Goal: Information Seeking & Learning: Learn about a topic

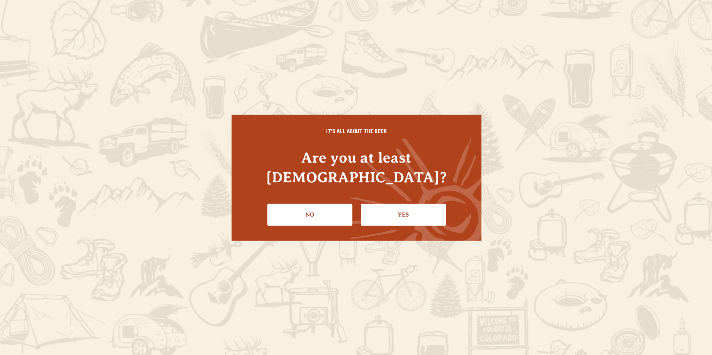
click at [383, 207] on link "Yes" at bounding box center [402, 215] width 85 height 22
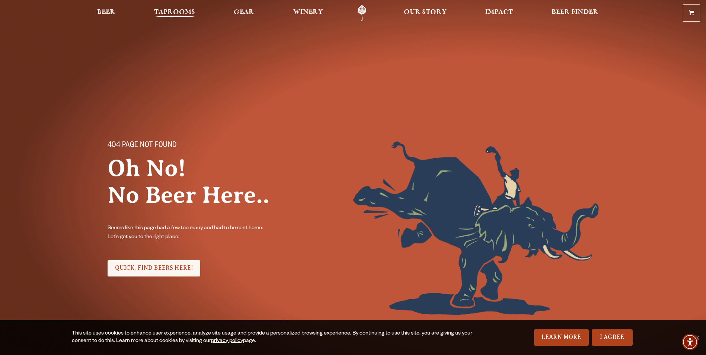
click at [175, 20] on link "Taprooms" at bounding box center [174, 13] width 51 height 17
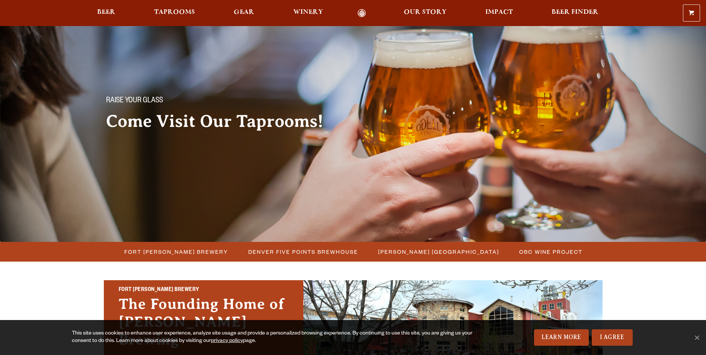
scroll to position [186, 0]
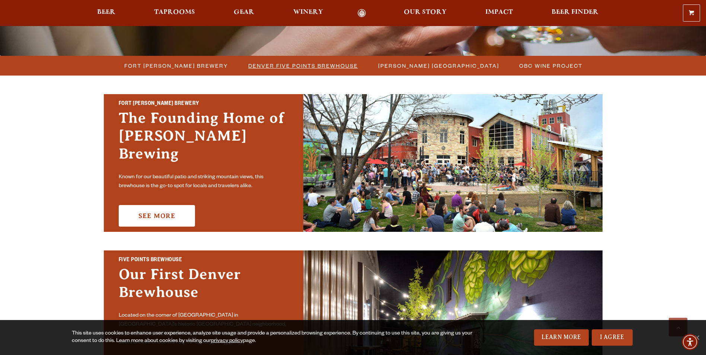
click at [298, 63] on span "Denver Five Points Brewhouse" at bounding box center [303, 65] width 110 height 11
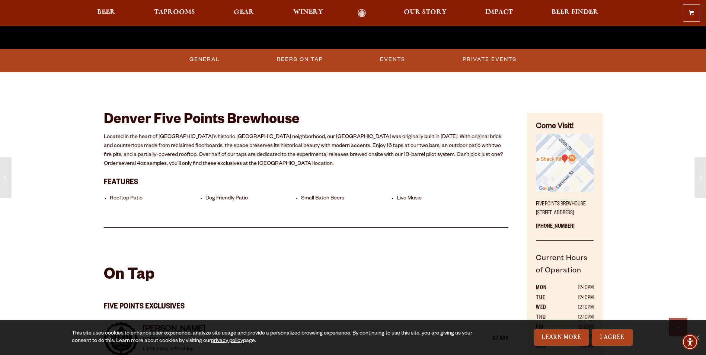
scroll to position [335, 0]
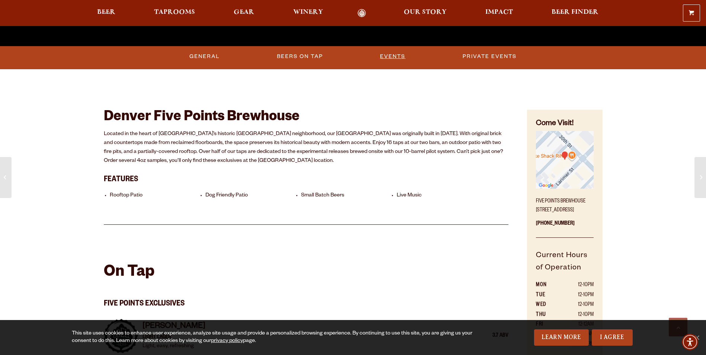
click at [391, 56] on link "Events" at bounding box center [392, 56] width 31 height 17
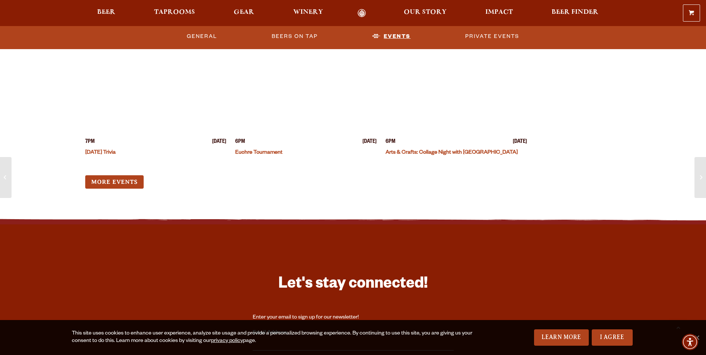
scroll to position [2274, 0]
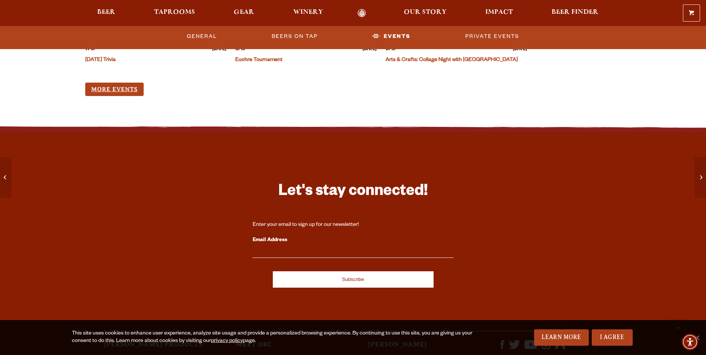
click at [119, 90] on link "More Events" at bounding box center [114, 90] width 58 height 14
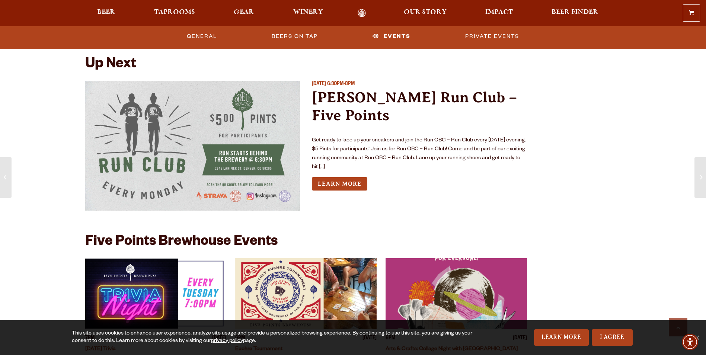
scroll to position [1865, 0]
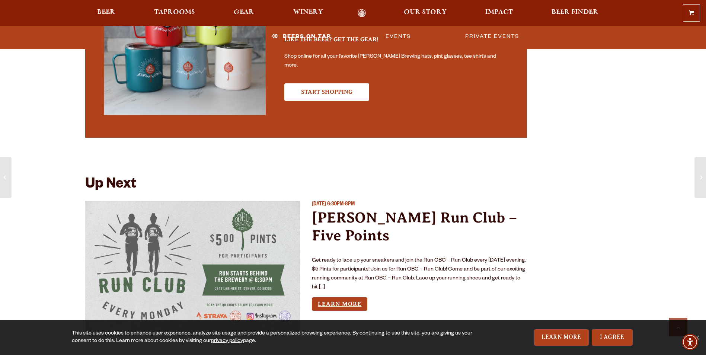
click at [343, 297] on link "Learn More" at bounding box center [339, 304] width 55 height 14
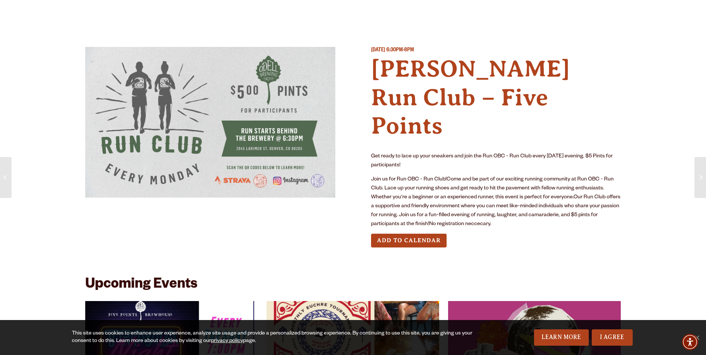
click at [263, 179] on img at bounding box center [210, 122] width 250 height 151
